Goal: Information Seeking & Learning: Learn about a topic

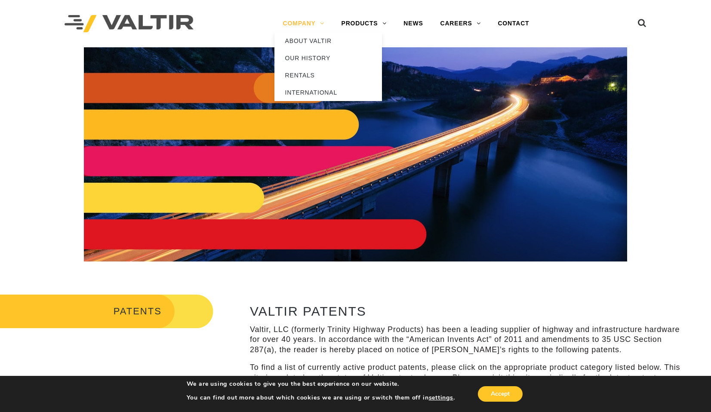
click at [294, 16] on link "COMPANY" at bounding box center [303, 23] width 58 height 17
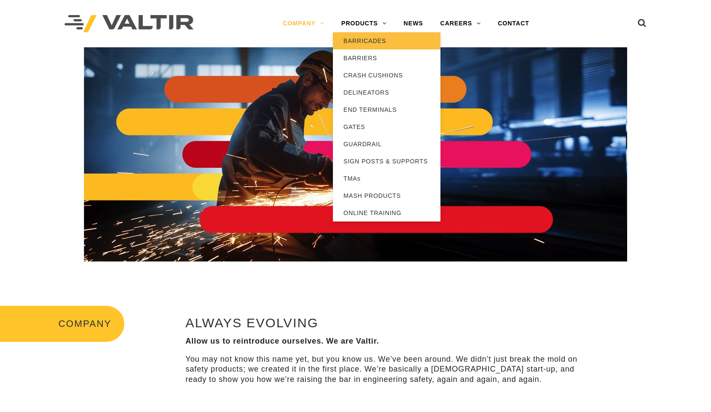
click at [369, 40] on link "BARRICADES" at bounding box center [387, 40] width 108 height 17
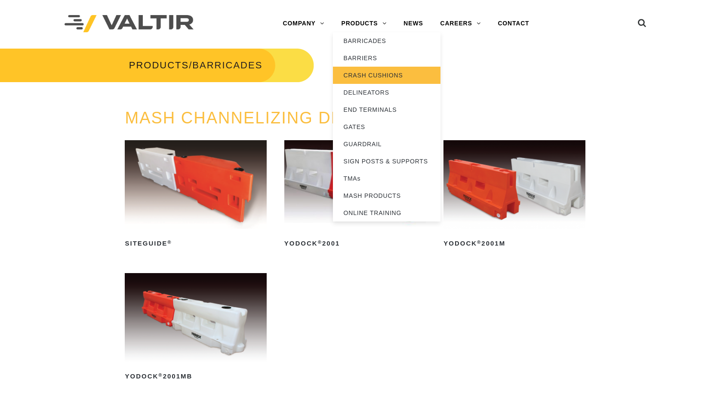
click at [370, 71] on link "CRASH CUSHIONS" at bounding box center [387, 75] width 108 height 17
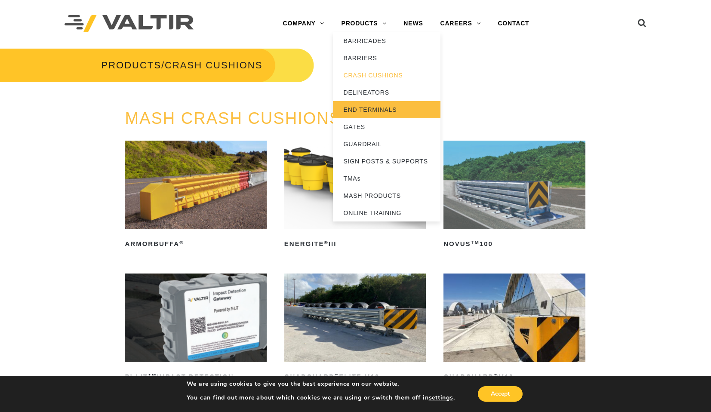
click at [366, 111] on link "END TERMINALS" at bounding box center [387, 109] width 108 height 17
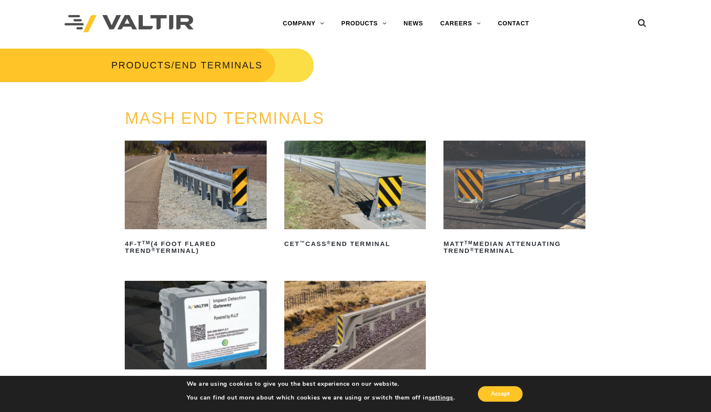
click at [365, 313] on img at bounding box center [355, 325] width 142 height 89
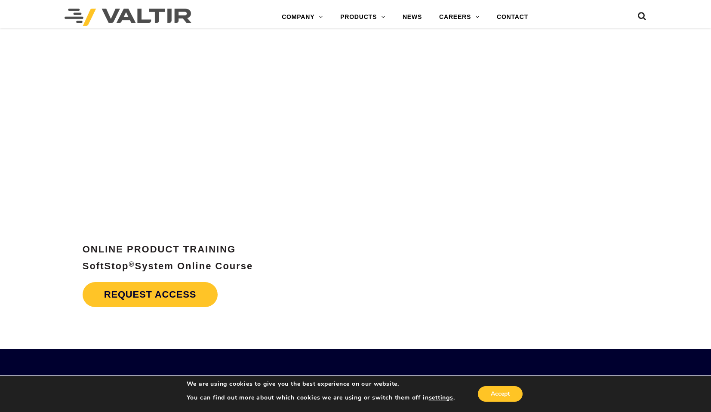
scroll to position [3468, 0]
